Goal: Task Accomplishment & Management: Use online tool/utility

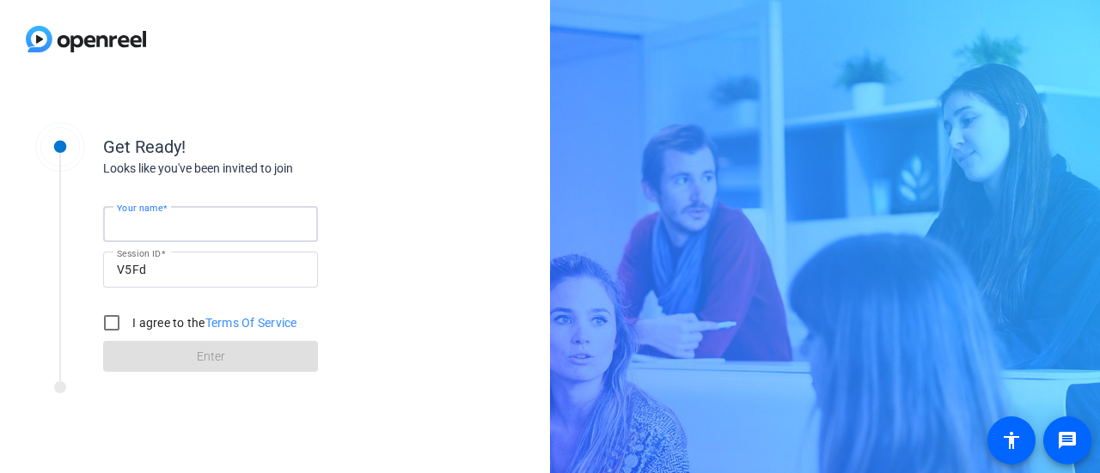
click at [203, 221] on input "Your name" at bounding box center [210, 224] width 187 height 21
type input "[PERSON_NAME]"
click at [118, 314] on input "I agree to the Terms Of Service" at bounding box center [111, 323] width 34 height 34
checkbox input "true"
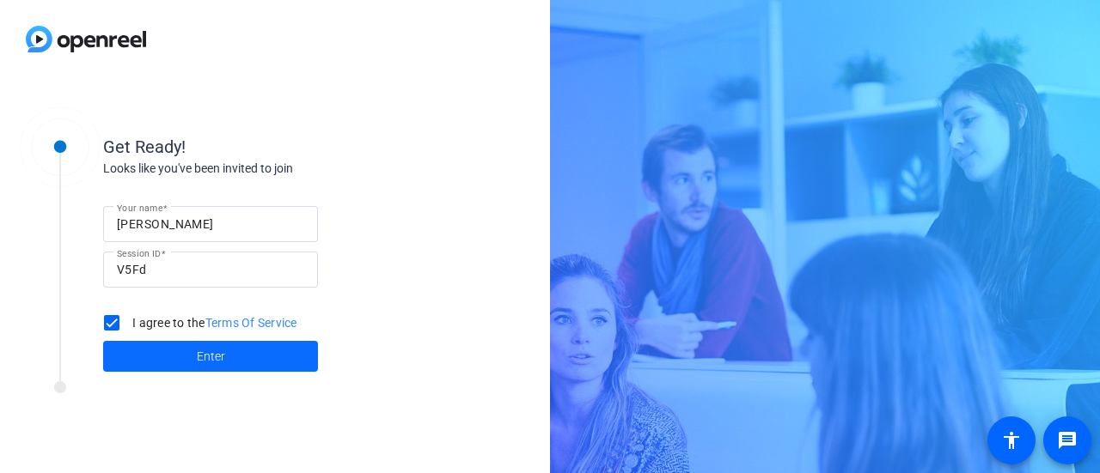
click at [221, 364] on span "Enter" at bounding box center [211, 357] width 28 height 18
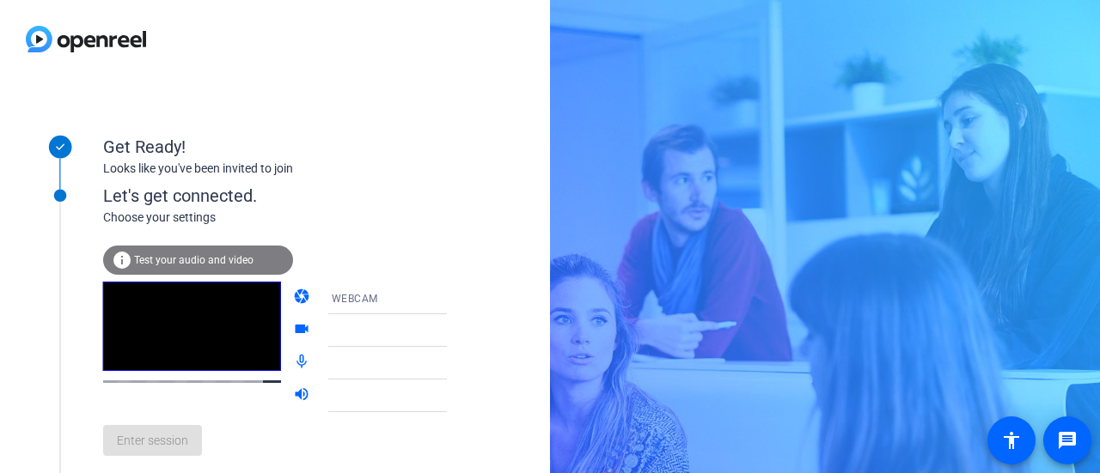
click at [454, 297] on icon at bounding box center [464, 298] width 21 height 21
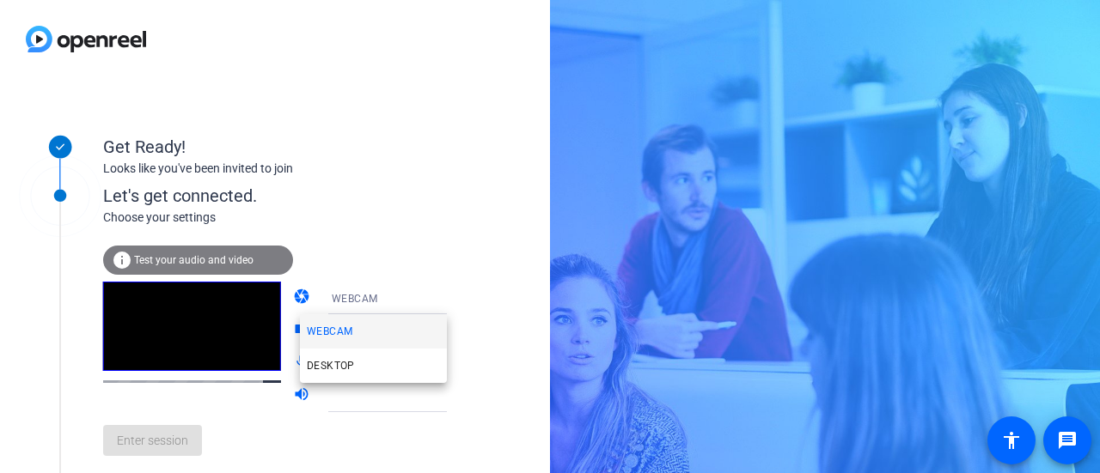
click at [423, 297] on div at bounding box center [550, 236] width 1100 height 473
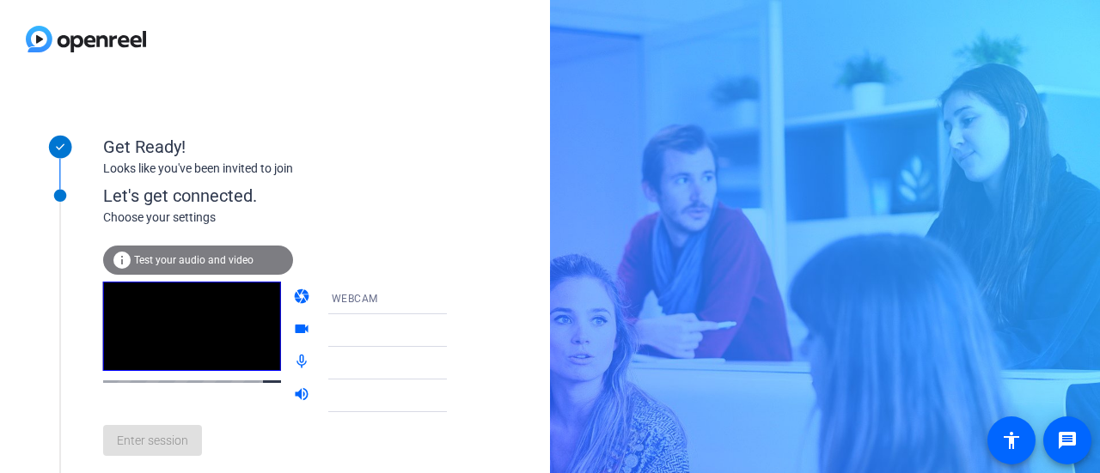
click at [391, 332] on div at bounding box center [396, 330] width 129 height 21
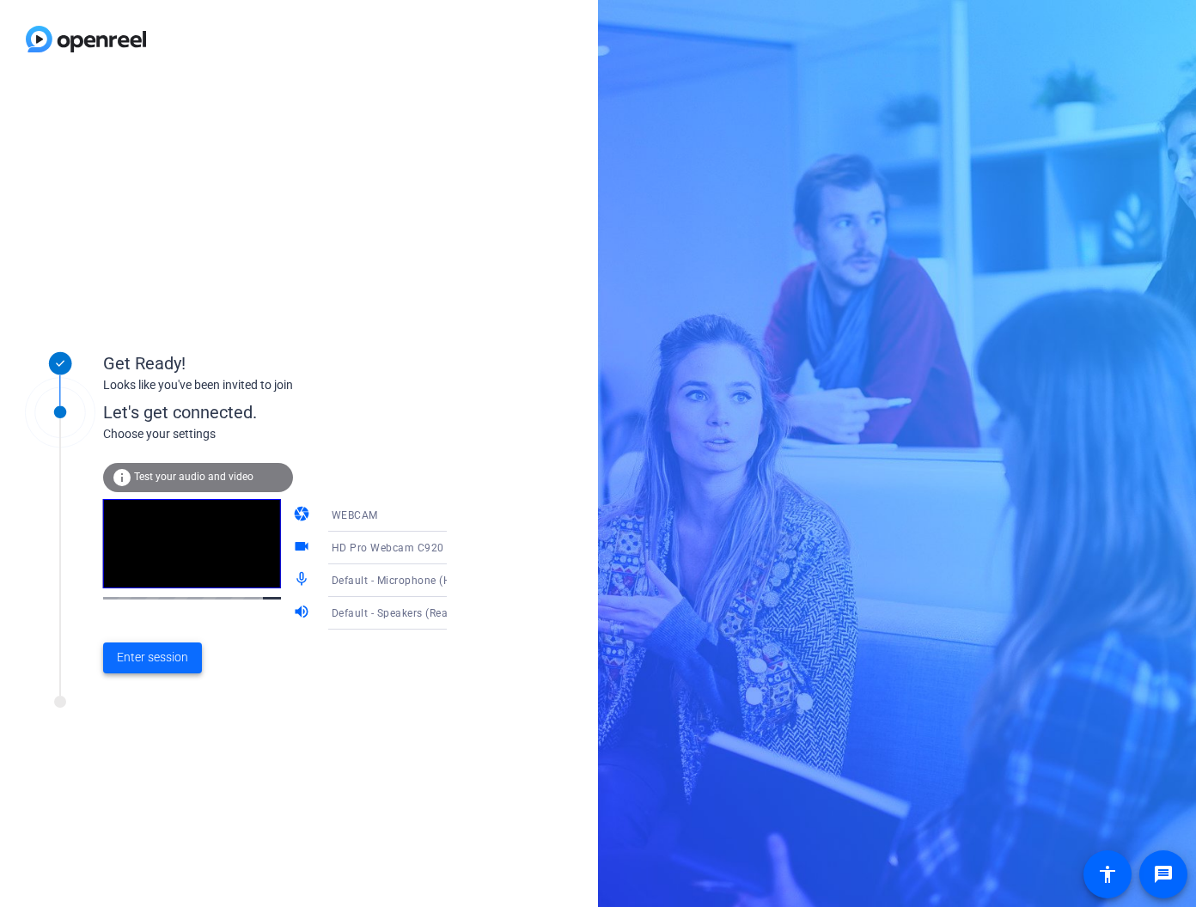
click at [142, 472] on span "Enter session" at bounding box center [152, 658] width 71 height 18
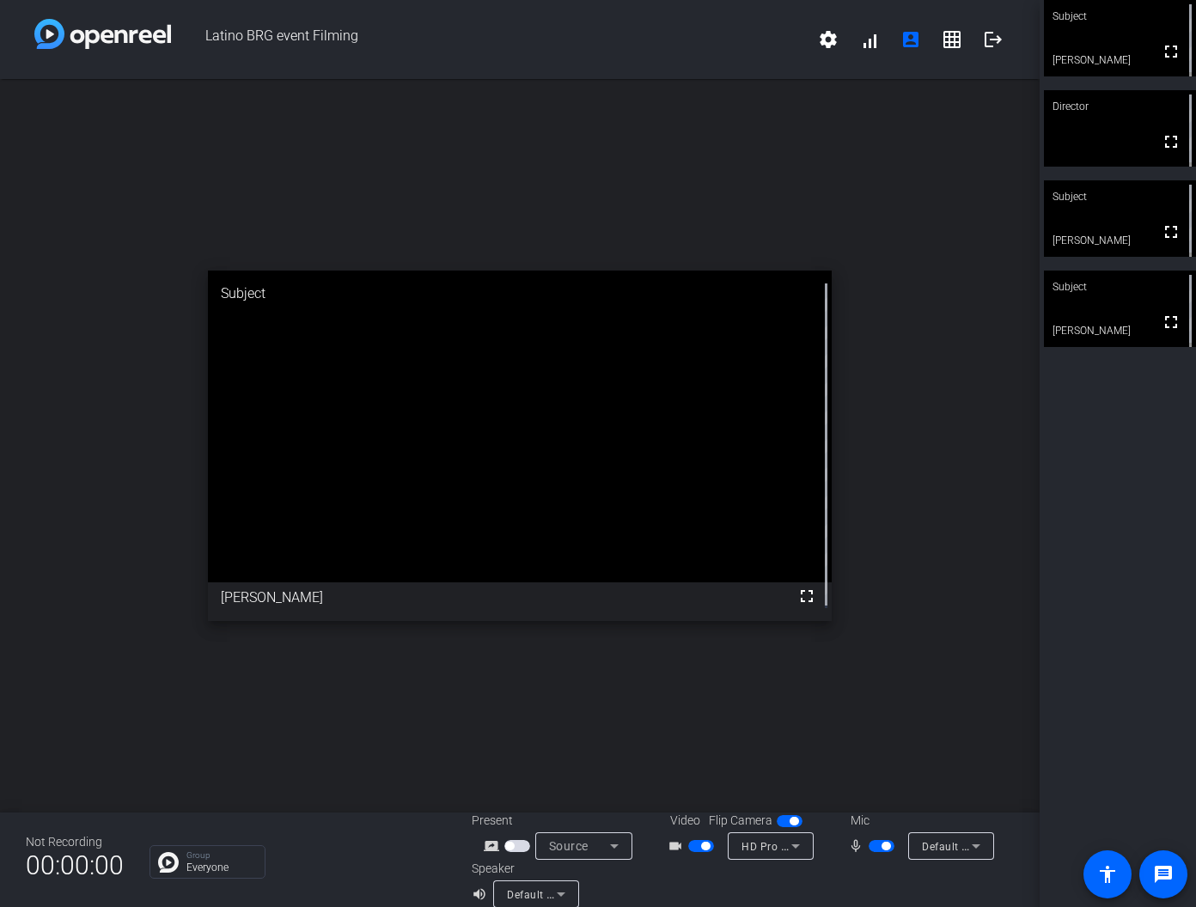
click at [791, 472] on icon at bounding box center [795, 846] width 9 height 4
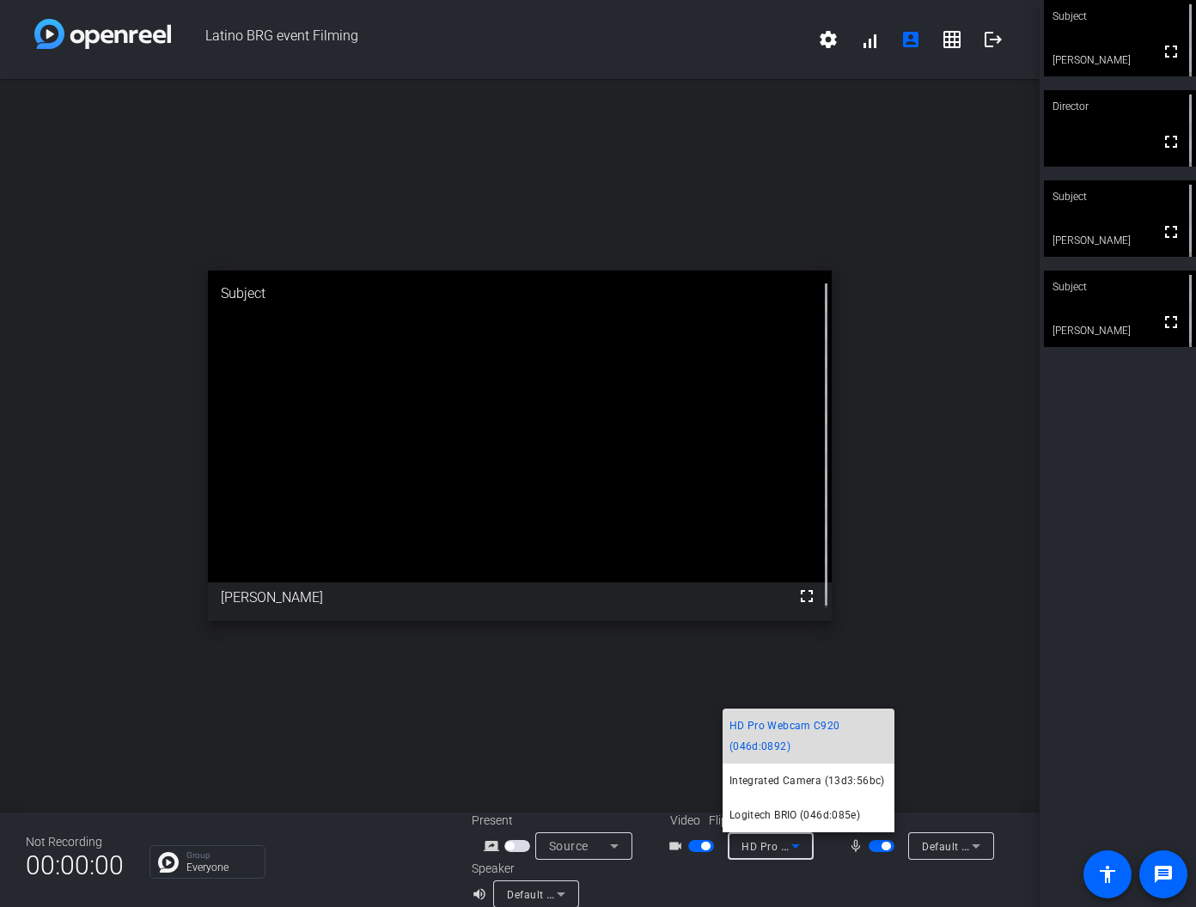
click at [844, 472] on span "HD Pro Webcam C920 (046d:0892)" at bounding box center [808, 736] width 158 height 41
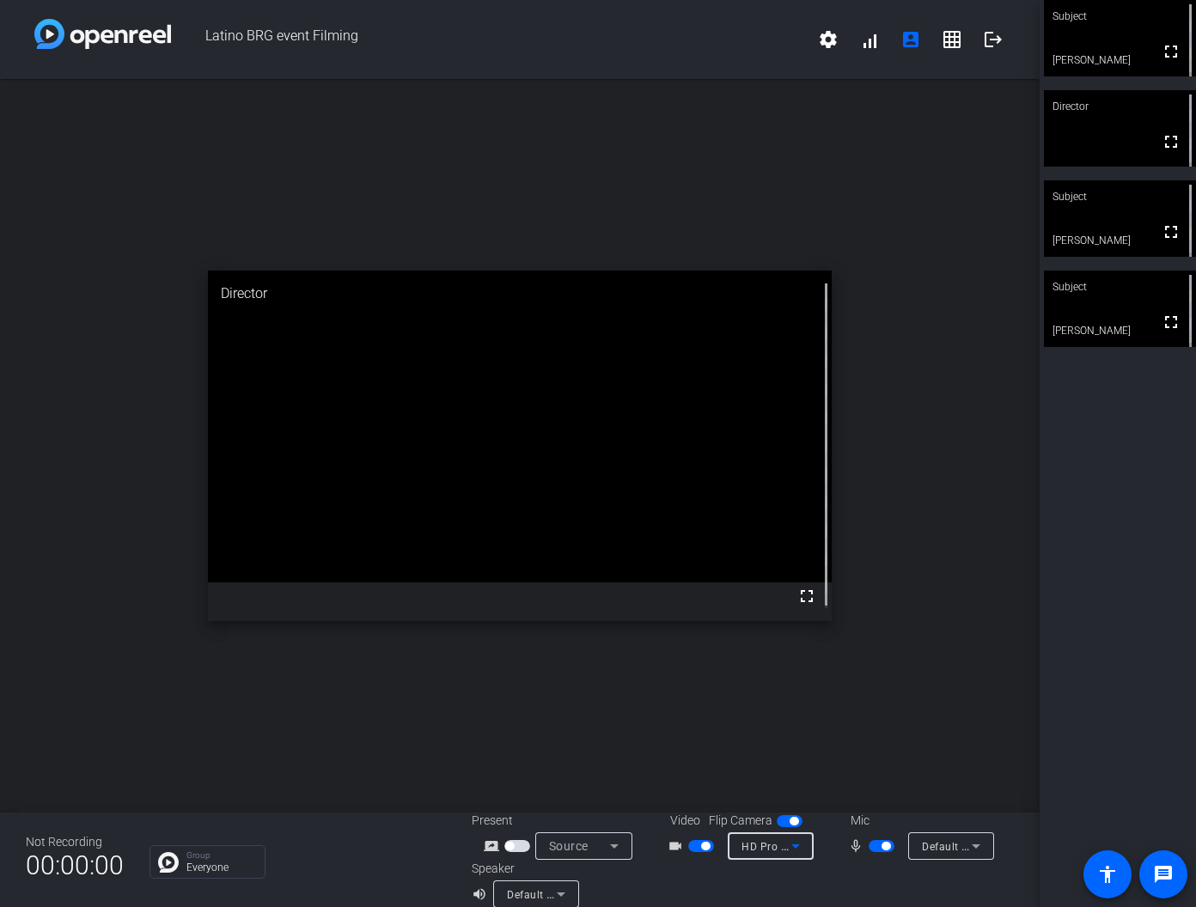
click at [789, 472] on icon at bounding box center [795, 846] width 21 height 21
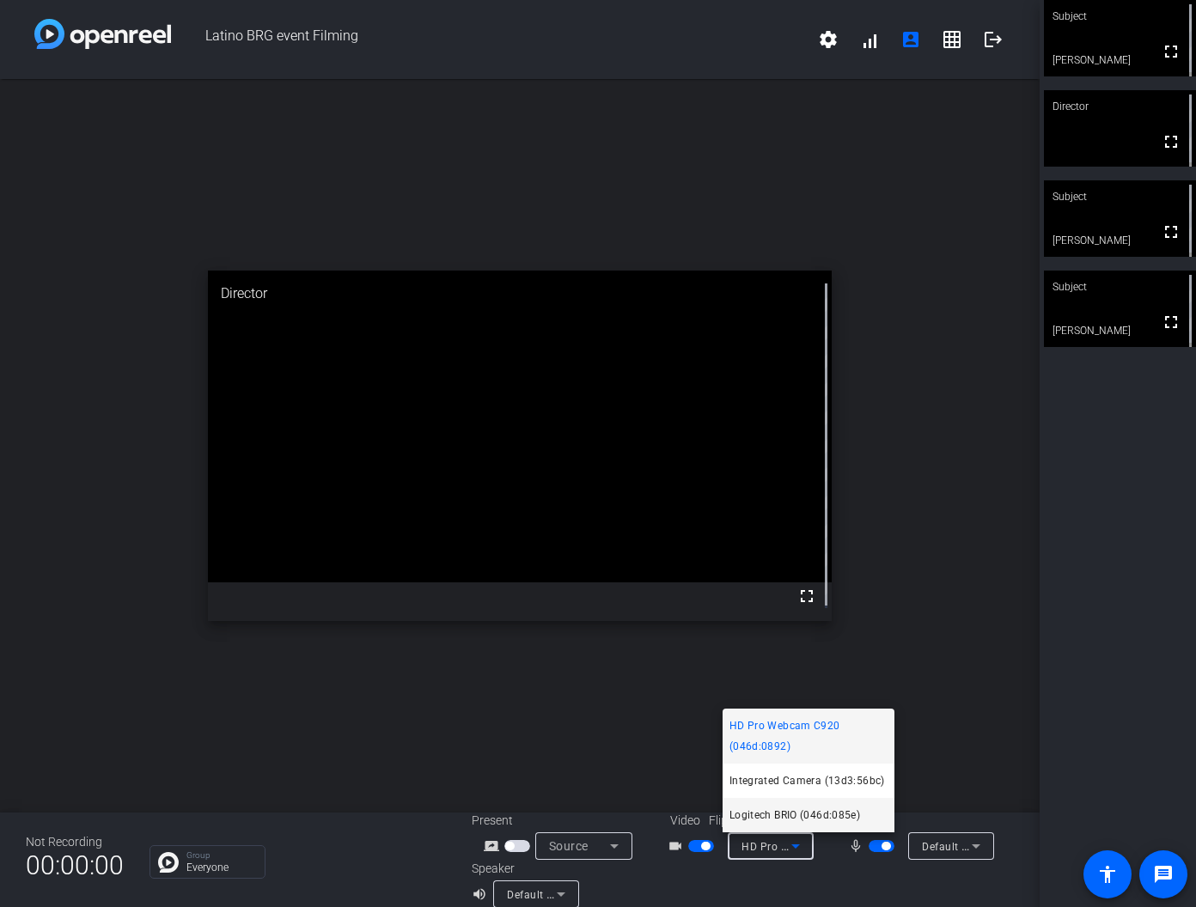
click at [813, 472] on span "Logitech BRIO (046d:085e)" at bounding box center [794, 815] width 131 height 21
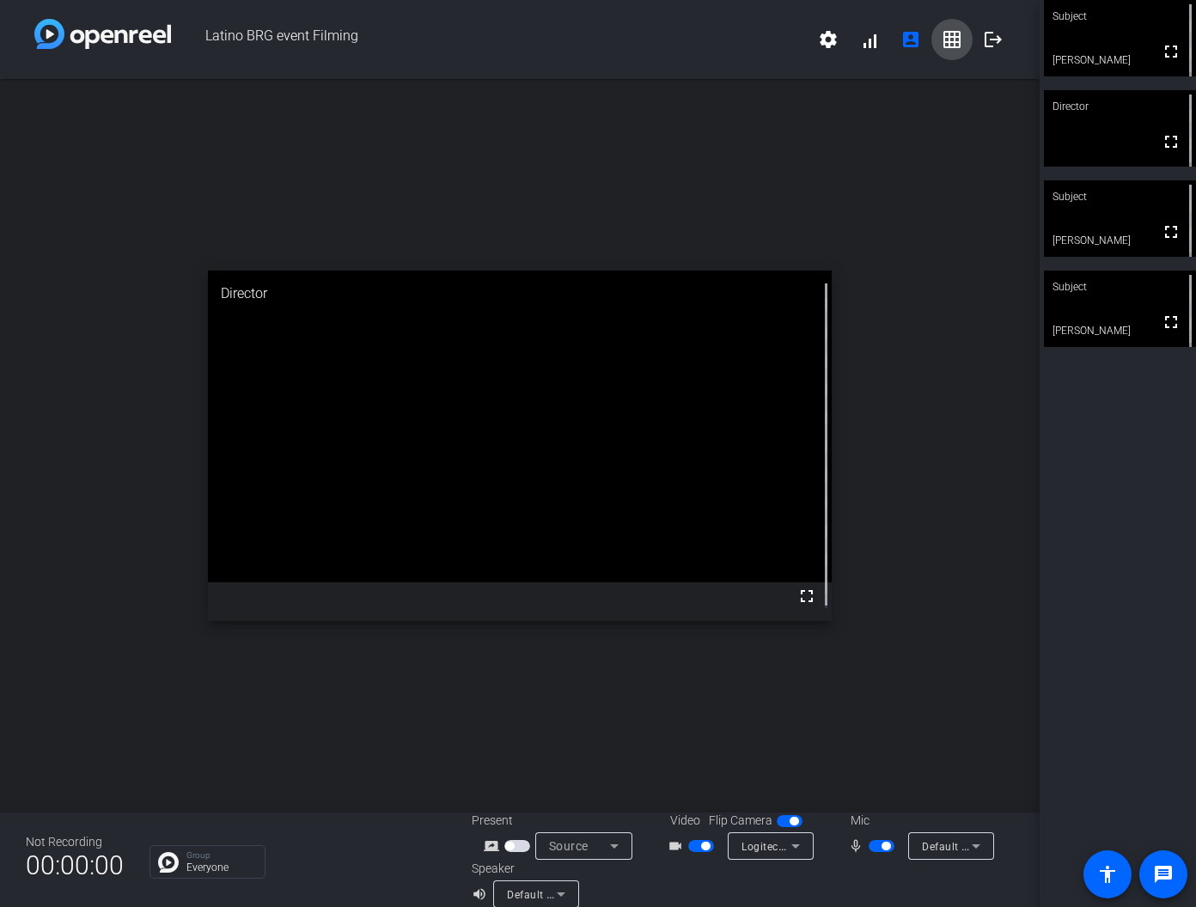
click at [950, 33] on mat-icon "grid_on" at bounding box center [951, 39] width 21 height 21
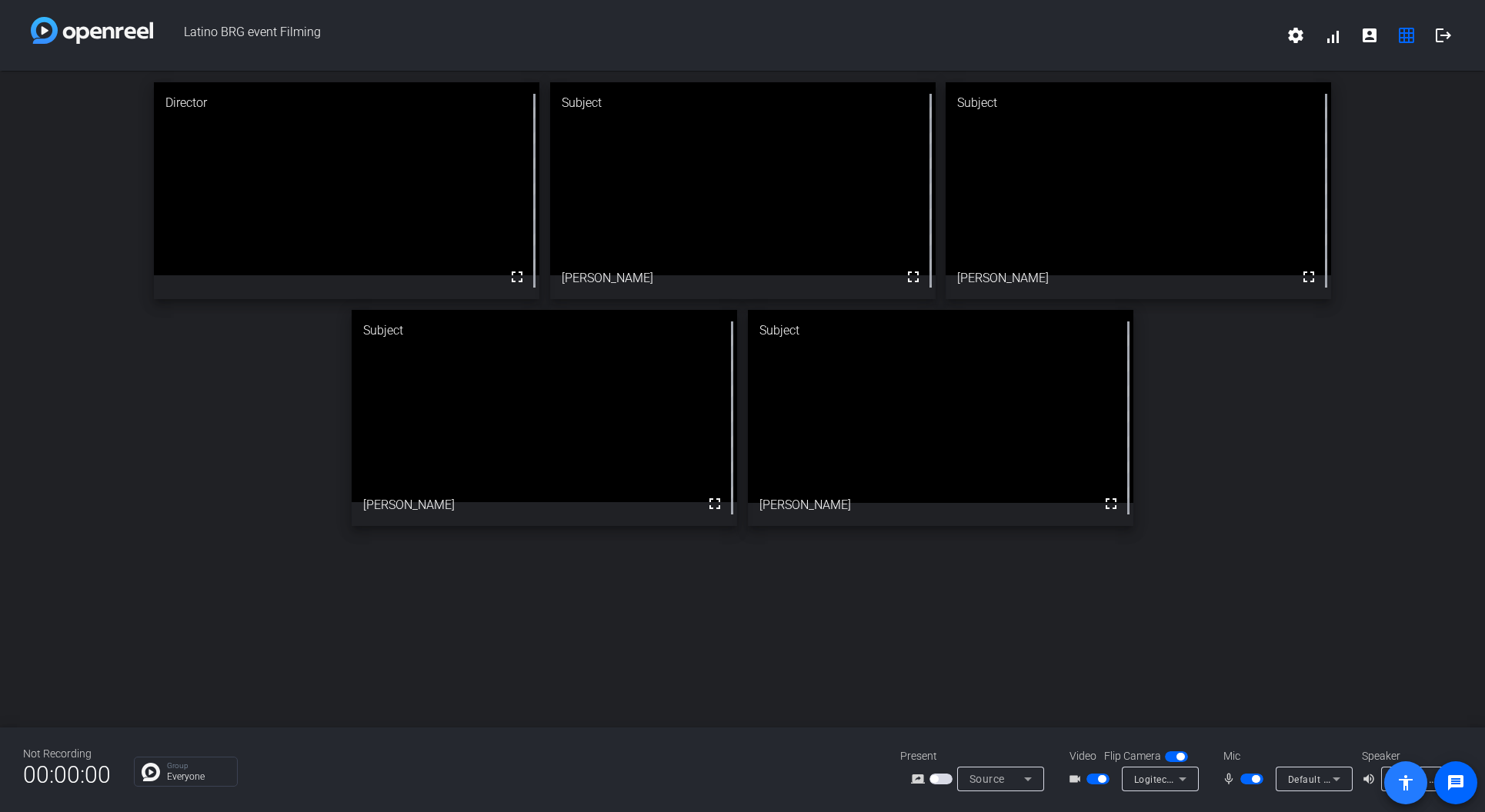
click at [984, 423] on mat-icon "accessibility" at bounding box center [1405, 782] width 19 height 19
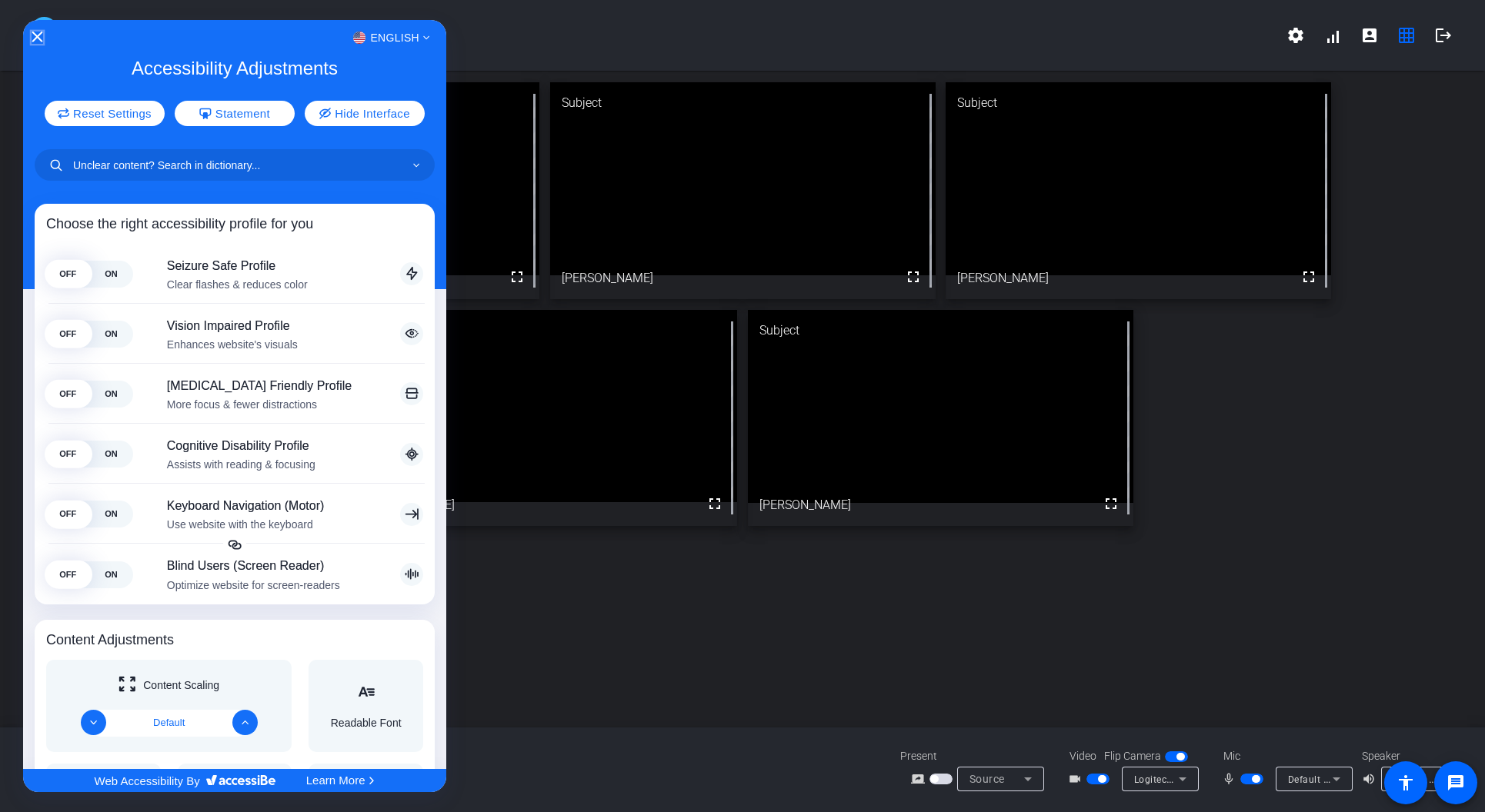
click at [40, 40] on icon "Close Accessibility Interface" at bounding box center [37, 37] width 11 height 11
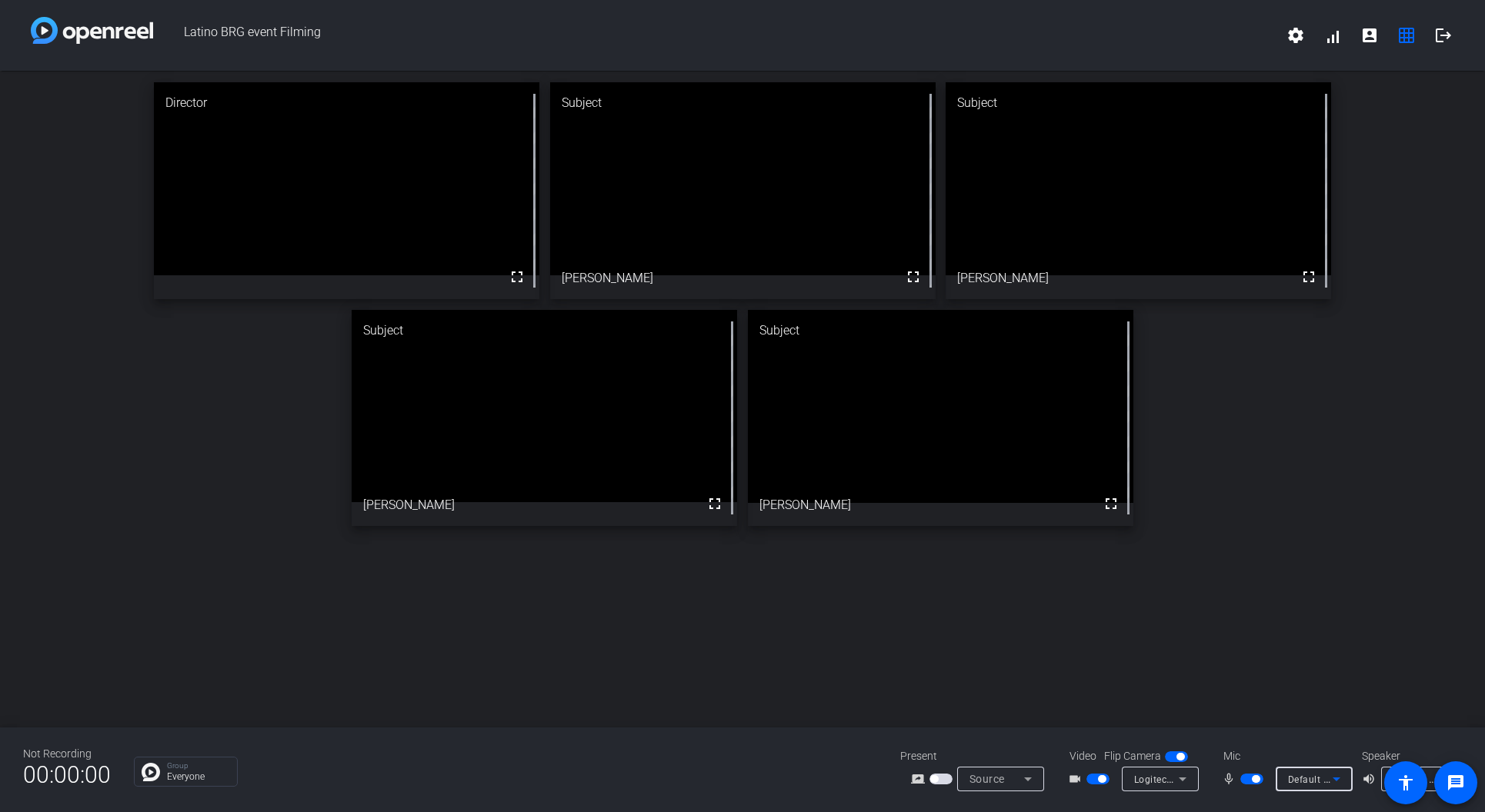
click at [984, 423] on span "Default - Microphone (Logitech BRIO) (046d:085e)" at bounding box center [1399, 779] width 223 height 13
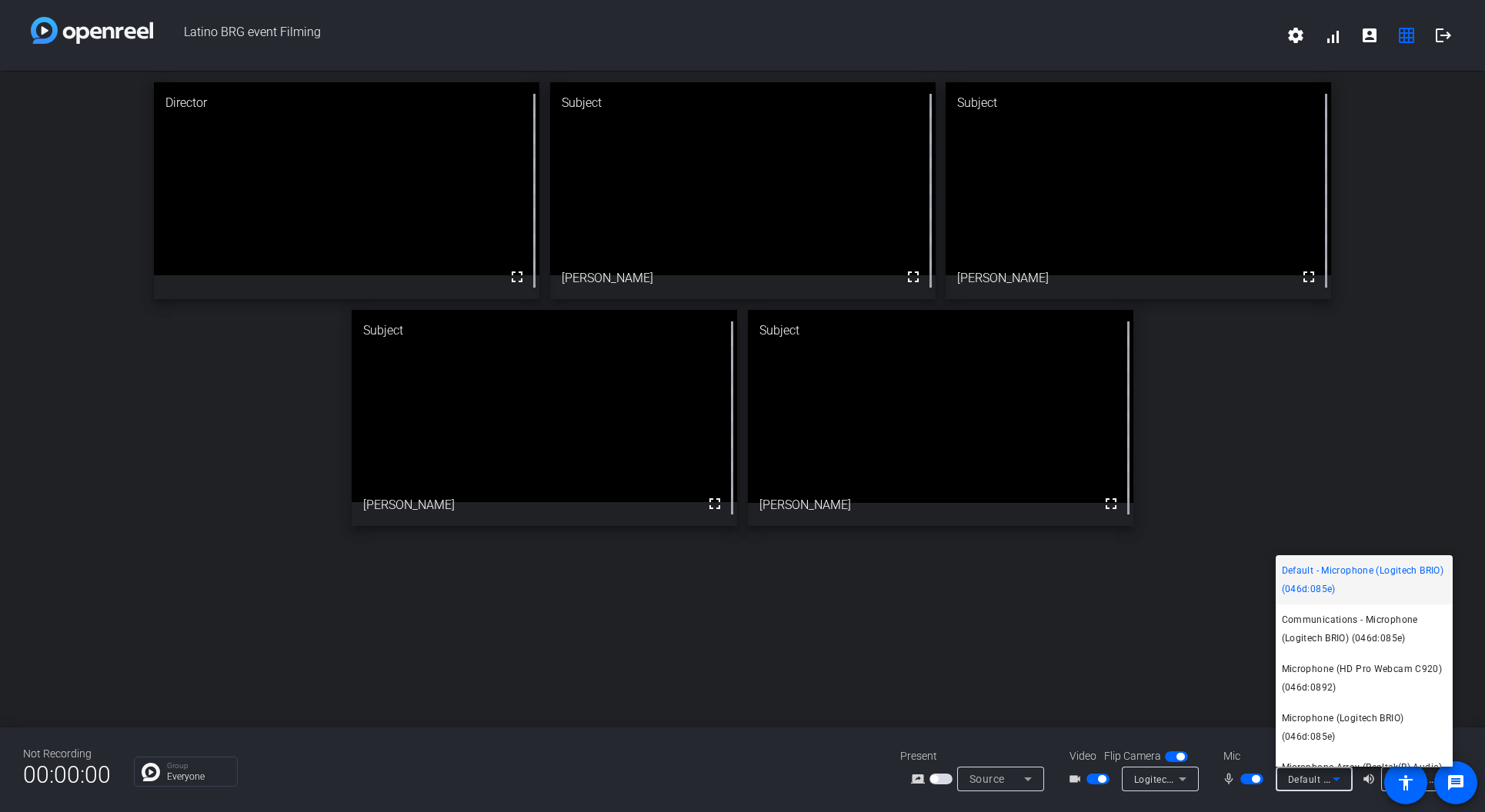
click at [984, 423] on div at bounding box center [742, 406] width 1485 height 812
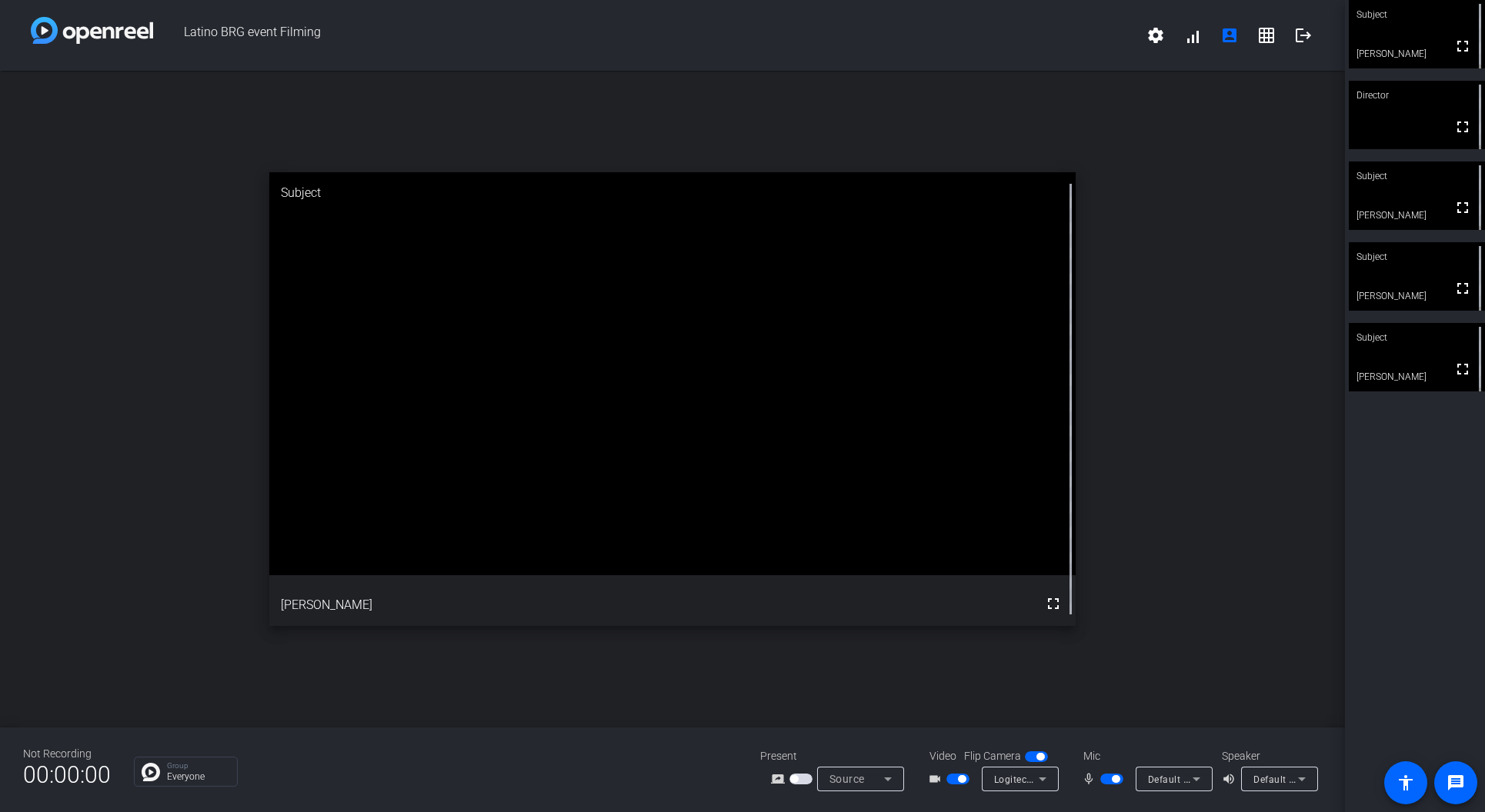
click at [911, 83] on div "open_in_new Subject fullscreen [PERSON_NAME]" at bounding box center [673, 399] width 1345 height 657
